Goal: Complete application form

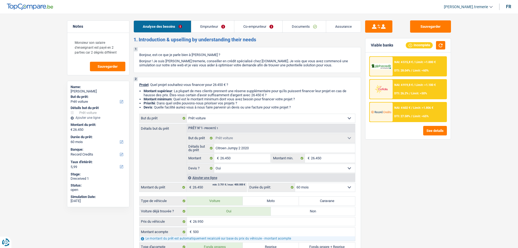
select select "car"
select select "60"
select select "record credits"
select select "car"
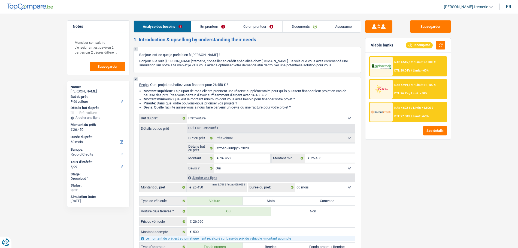
select select "car"
select select "yes"
select select "60"
select select "publicEmployee"
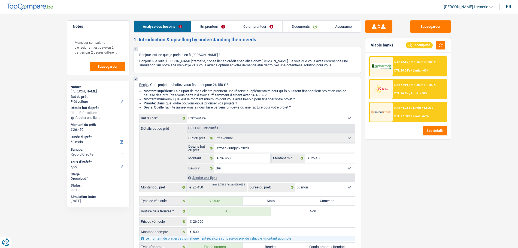
select select "familyAllowances"
select select "netSalary"
select select "mealVouchers"
select select "netSalary"
select select "mealVouchers"
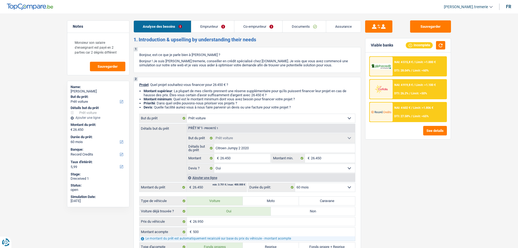
select select "mortgage"
select select "300"
select select "mortgage"
select select "300"
select select "car"
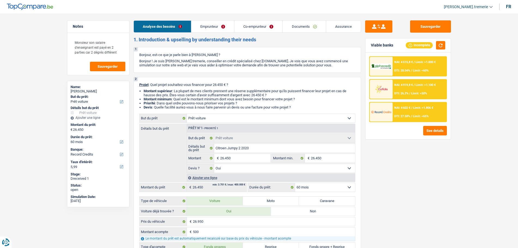
select select "car"
select select "yes"
select select "60"
click at [430, 136] on div "NAI: 4 515,8 € / Limit: >1.000 € DTI: 28.04% / Limit: <60% NAI: 4 919,8 € / Lim…" at bounding box center [407, 96] width 85 height 87
click at [430, 132] on button "See details" at bounding box center [435, 131] width 24 height 10
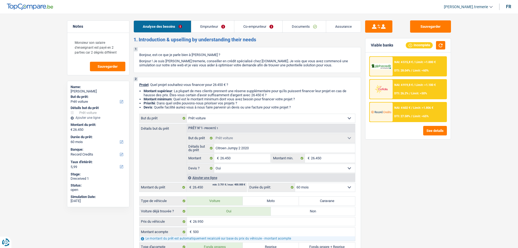
click at [221, 25] on link "Emprunteur" at bounding box center [212, 27] width 43 height 12
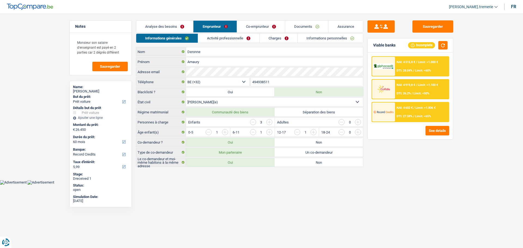
click at [218, 38] on link "Activité professionnelle" at bounding box center [228, 38] width 61 height 9
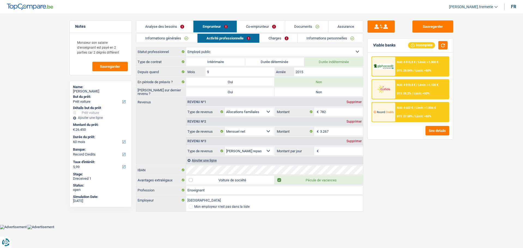
click at [283, 38] on link "Charges" at bounding box center [278, 38] width 38 height 9
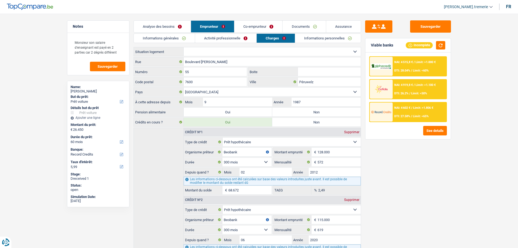
click at [253, 24] on link "Co-emprunteur" at bounding box center [258, 27] width 48 height 12
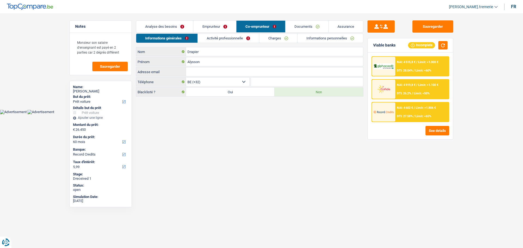
click at [218, 35] on link "Activité professionnelle" at bounding box center [228, 38] width 61 height 9
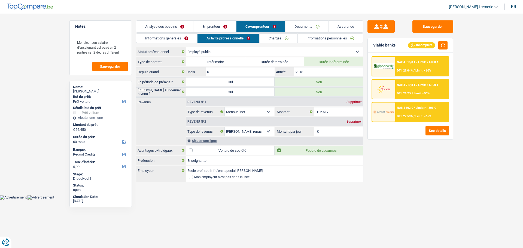
click at [284, 35] on link "Charges" at bounding box center [278, 38] width 38 height 9
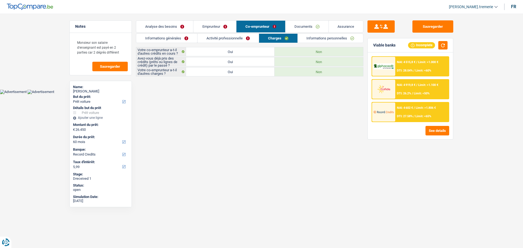
click at [307, 35] on link "Informations personnelles" at bounding box center [331, 38] width 66 height 9
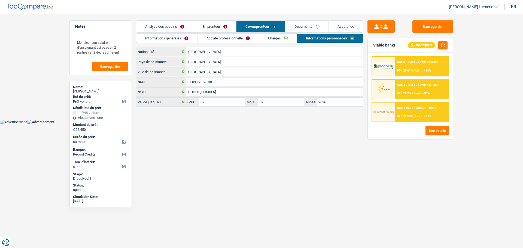
click at [170, 28] on link "Analyse des besoins" at bounding box center [164, 27] width 57 height 12
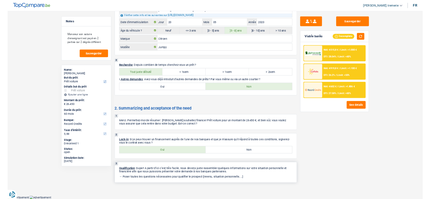
scroll to position [1013, 0]
